Goal: Obtain resource: Obtain resource

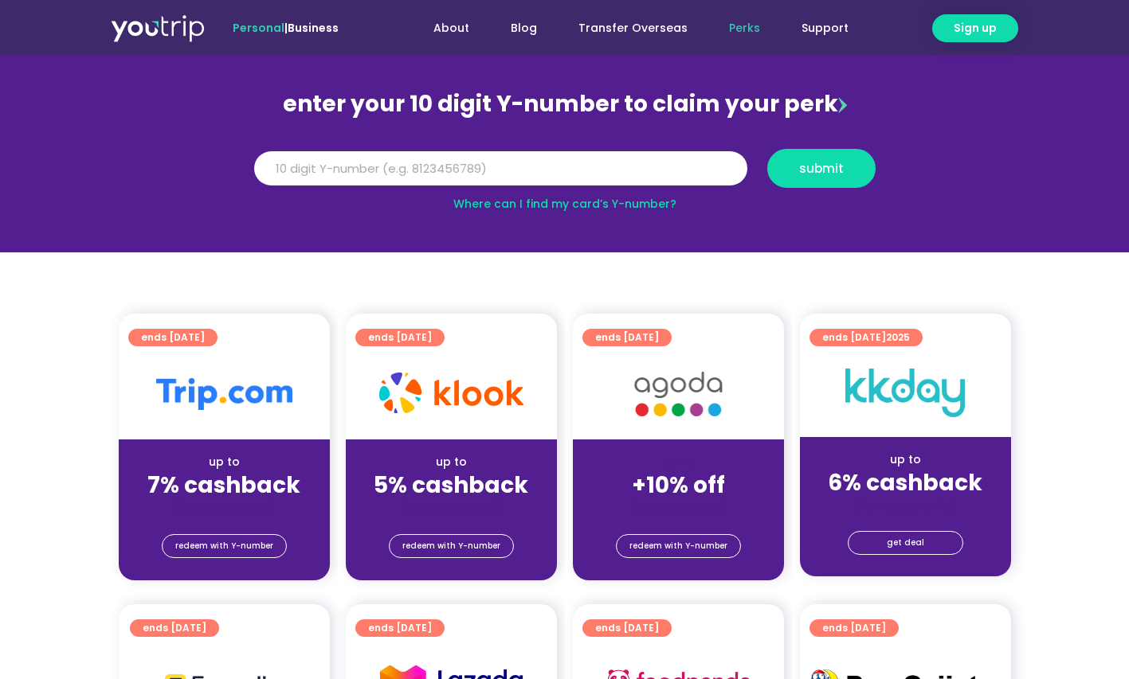
scroll to position [145, 0]
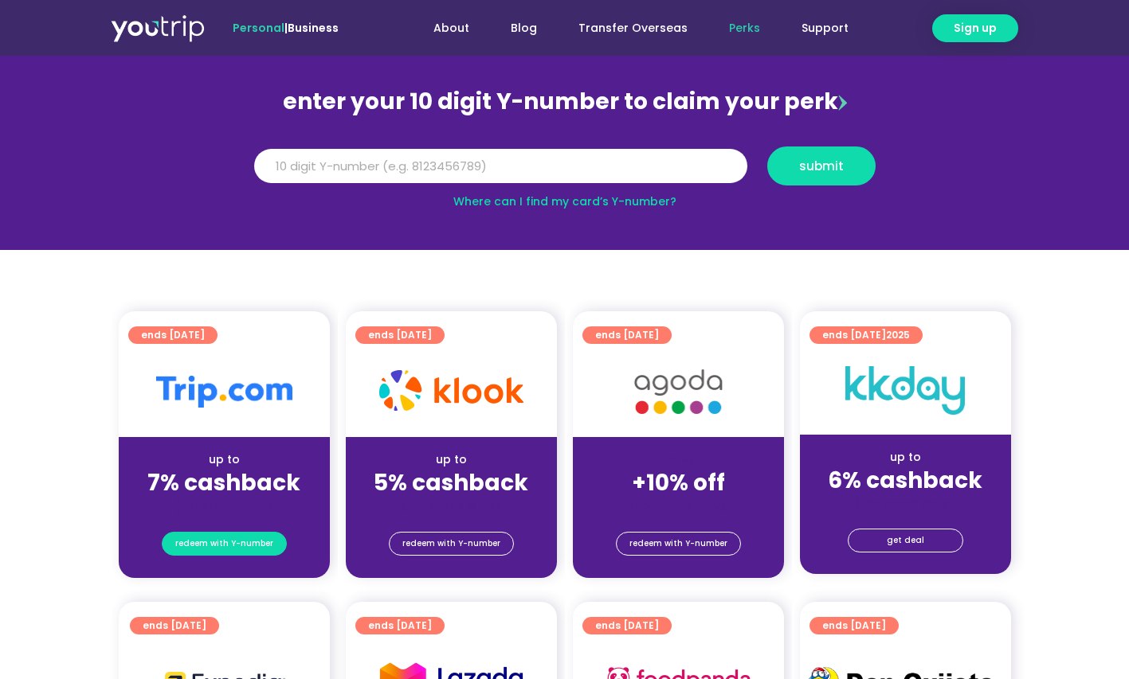
click at [212, 544] on span "redeem with Y-number" at bounding box center [224, 544] width 98 height 22
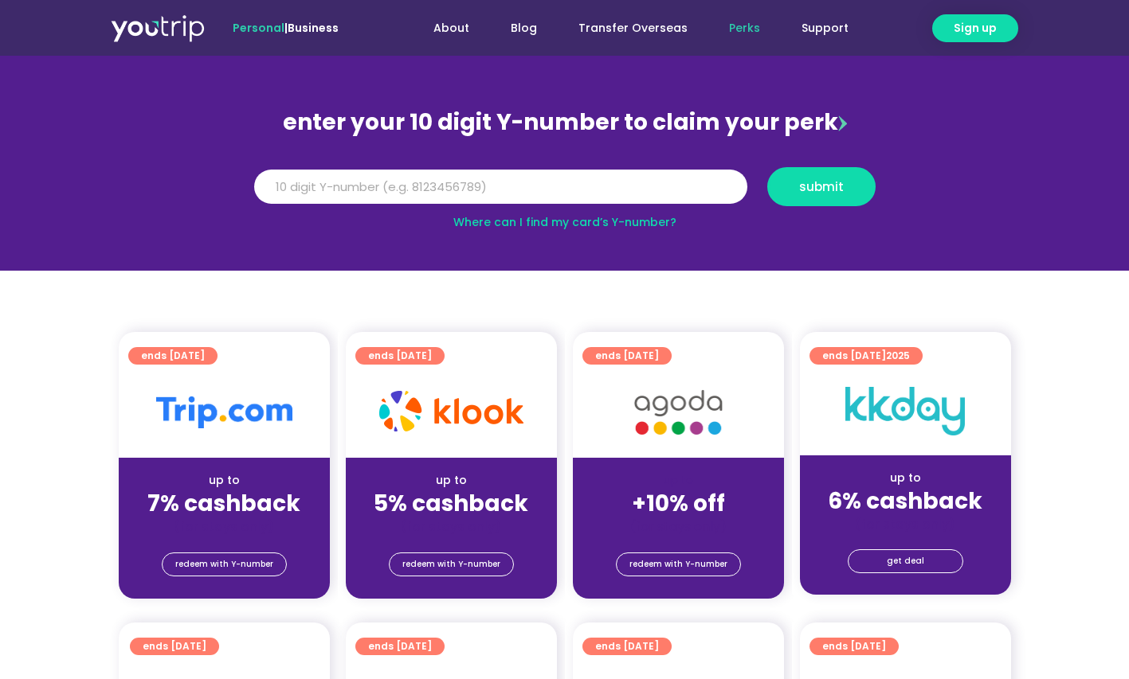
scroll to position [123, 0]
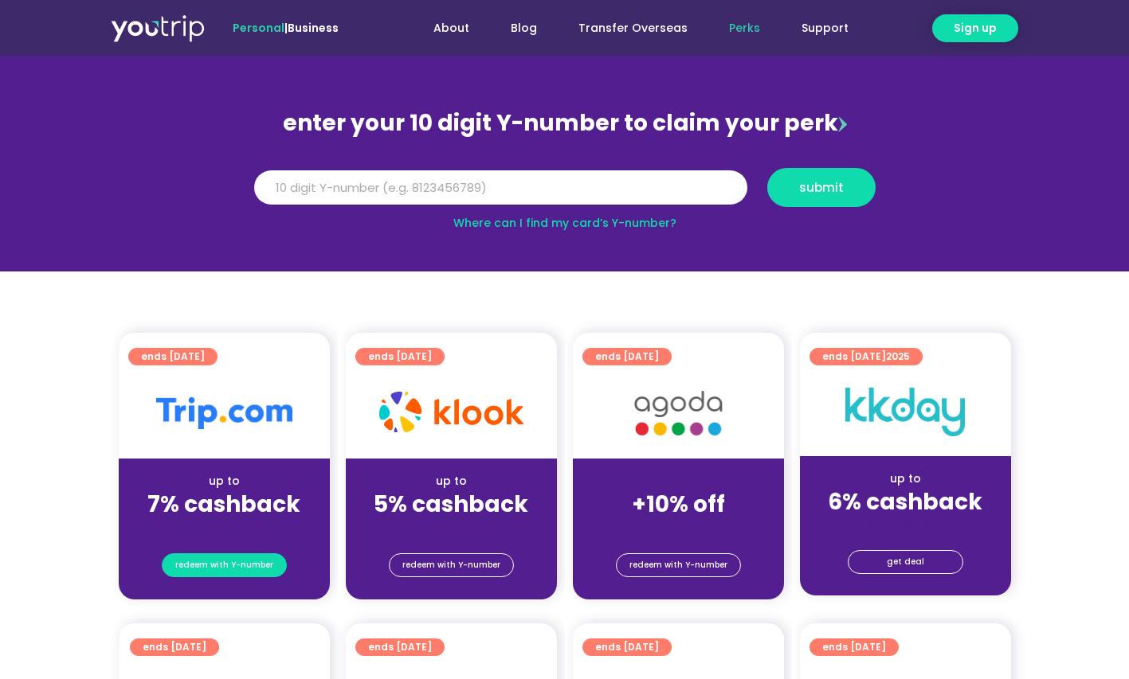
click at [250, 562] on span "redeem with Y-number" at bounding box center [224, 565] width 98 height 22
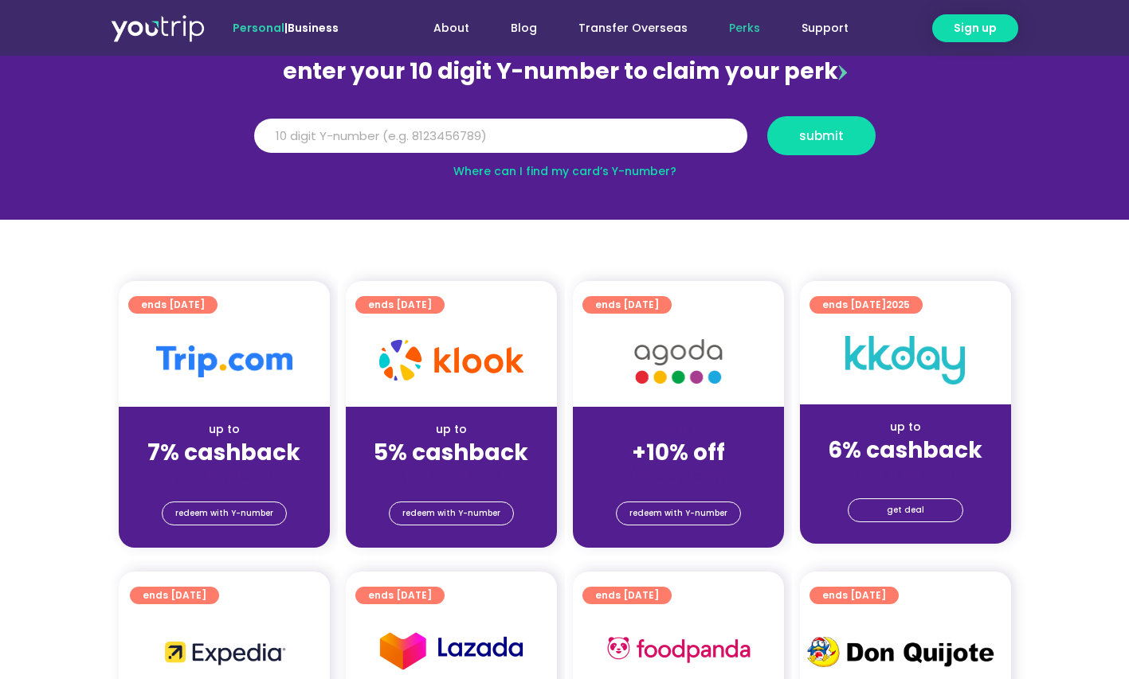
click at [194, 337] on div at bounding box center [224, 361] width 211 height 91
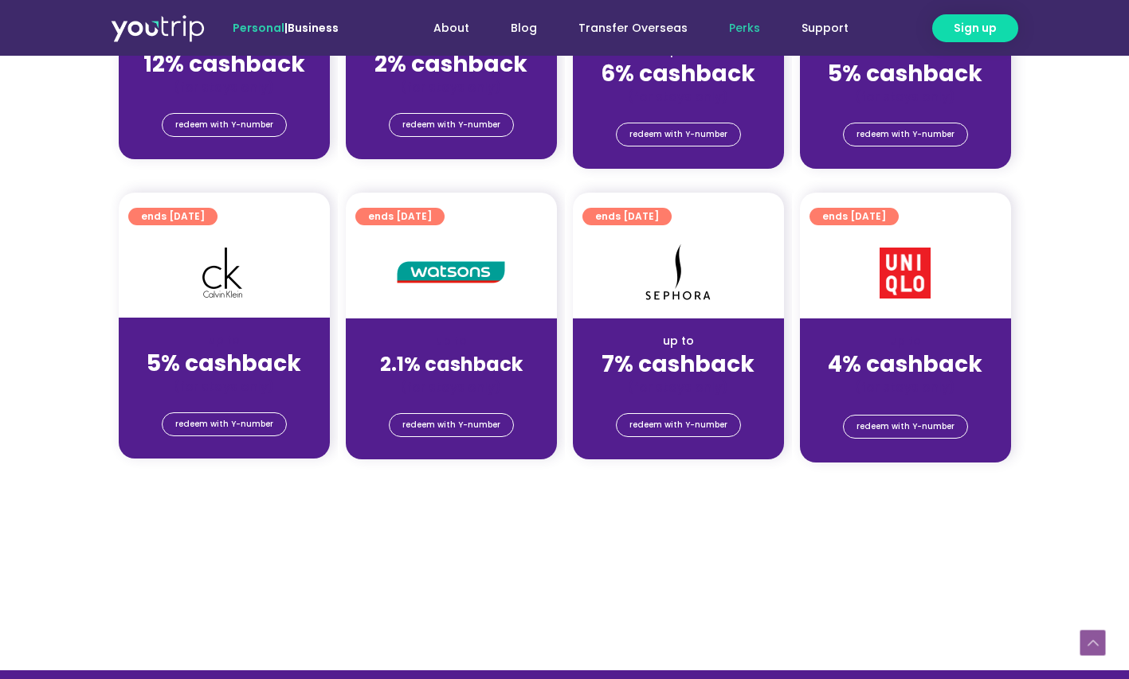
scroll to position [57, 0]
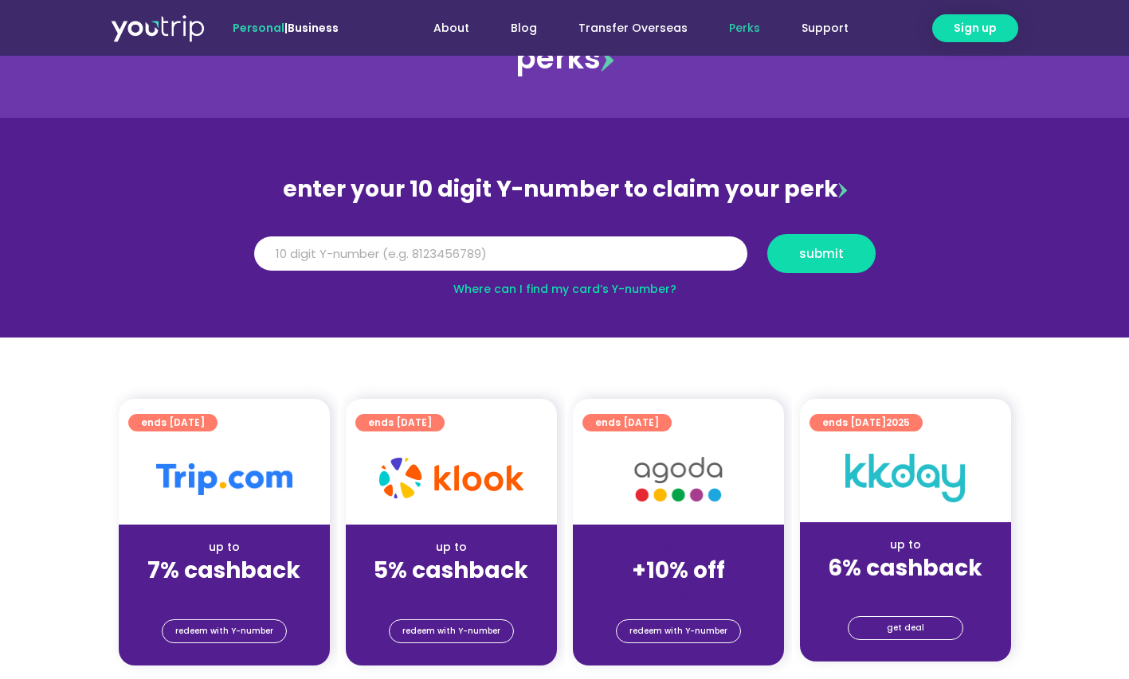
scroll to position [145, 0]
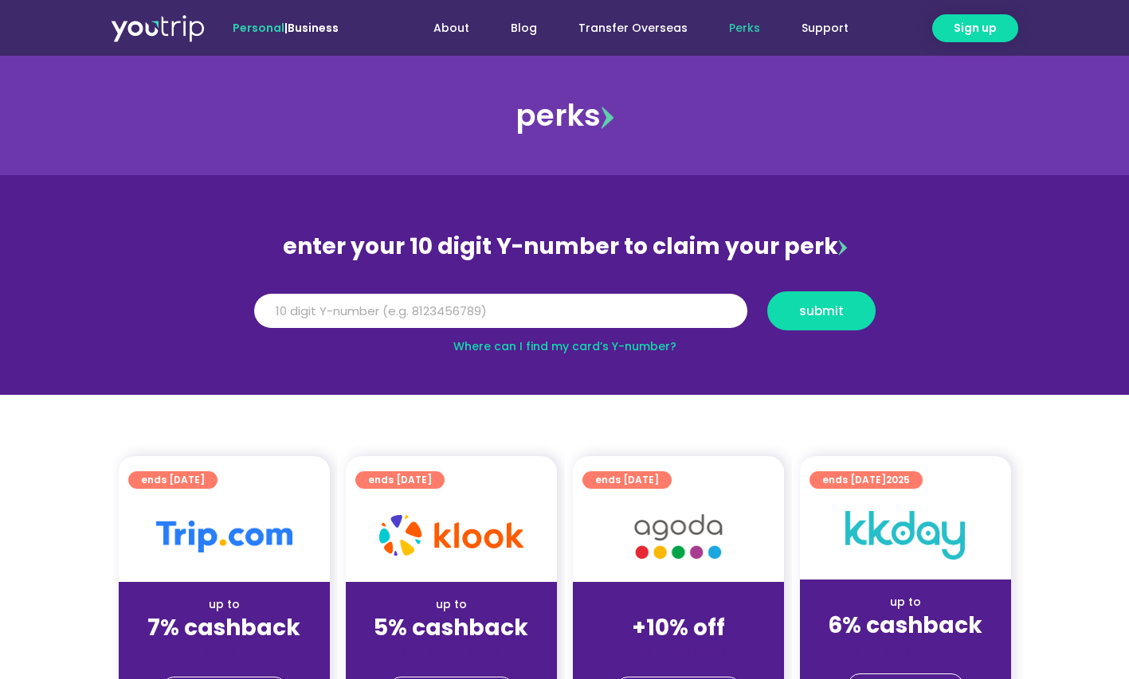
click at [505, 126] on div "perks" at bounding box center [564, 116] width 1129 height 64
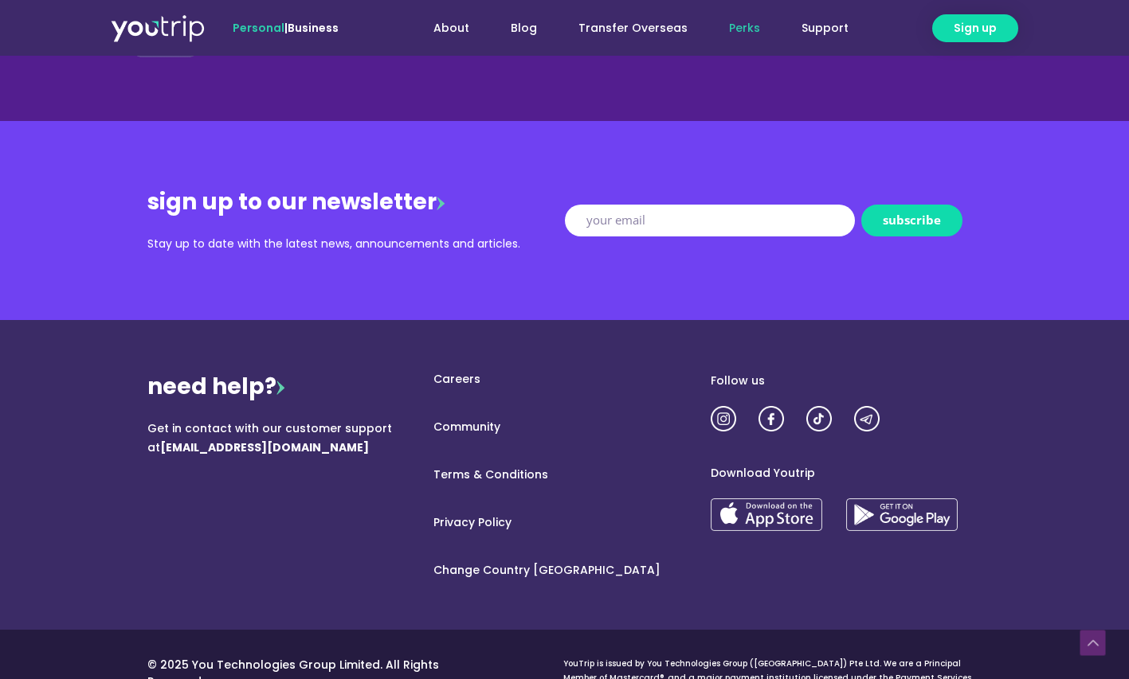
scroll to position [1981, 0]
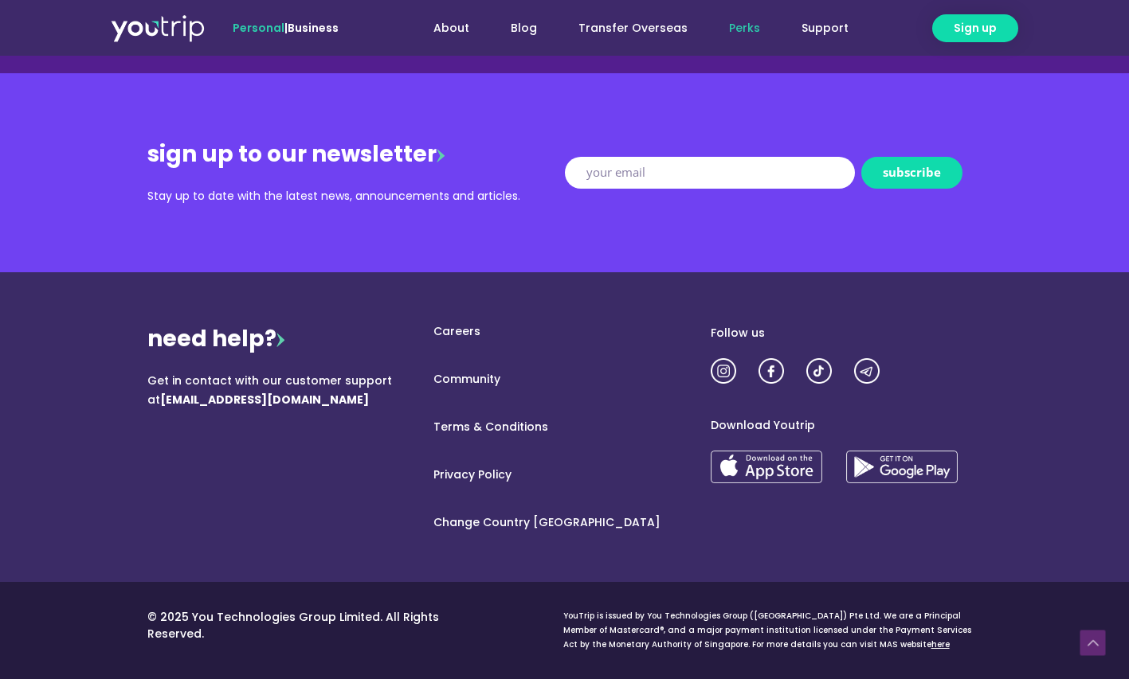
click at [1051, 391] on section "need help? Get in contact with our customer support at [EMAIL_ADDRESS][DOMAIN_N…" at bounding box center [564, 427] width 1129 height 310
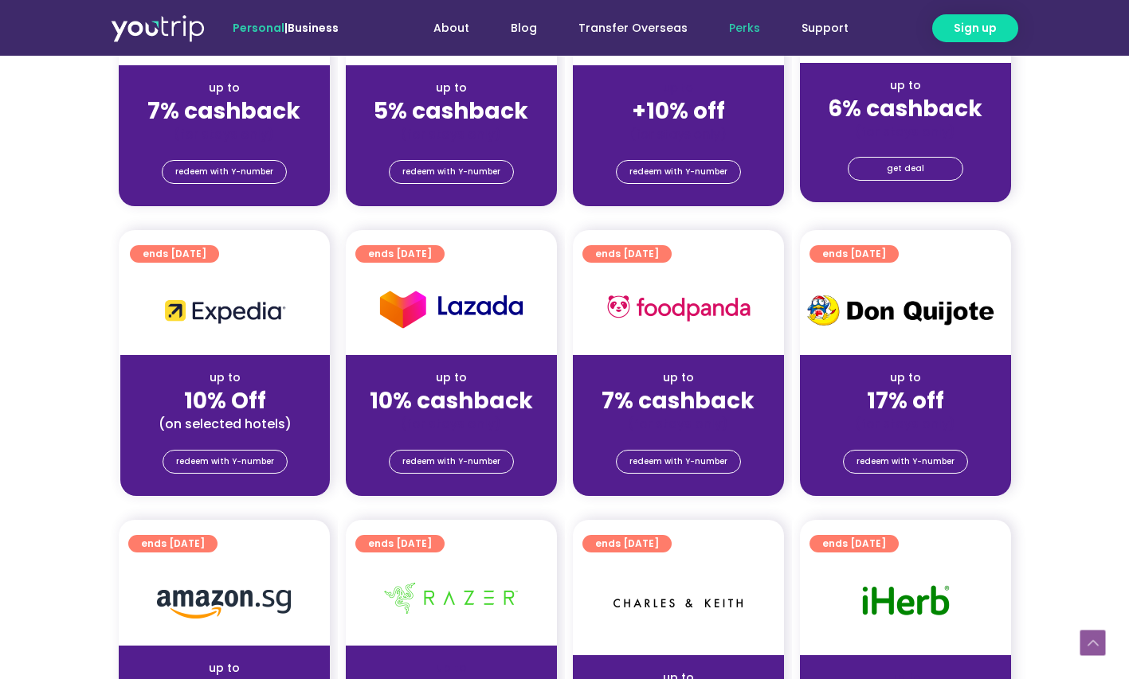
scroll to position [0, 0]
